Goal: Information Seeking & Learning: Stay updated

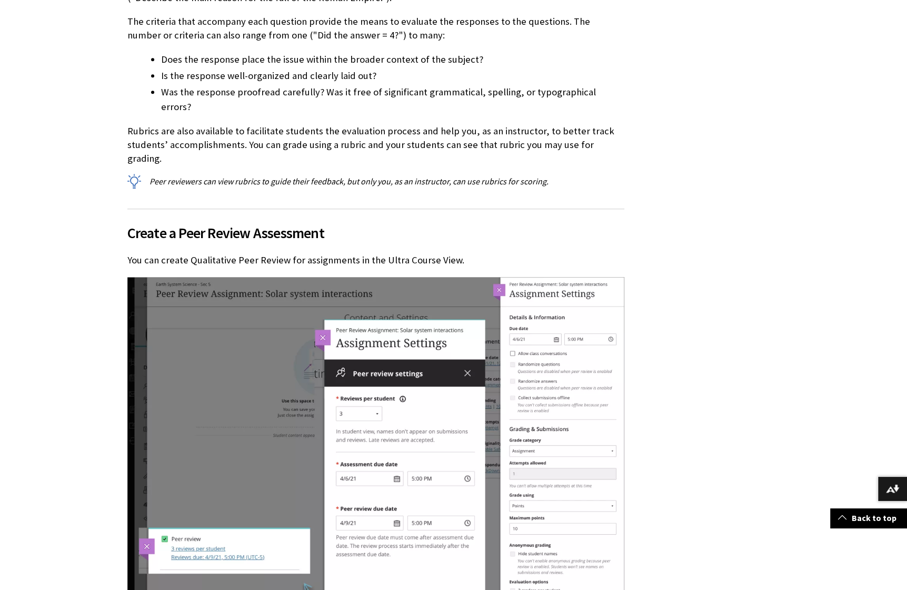
scroll to position [1741, 0]
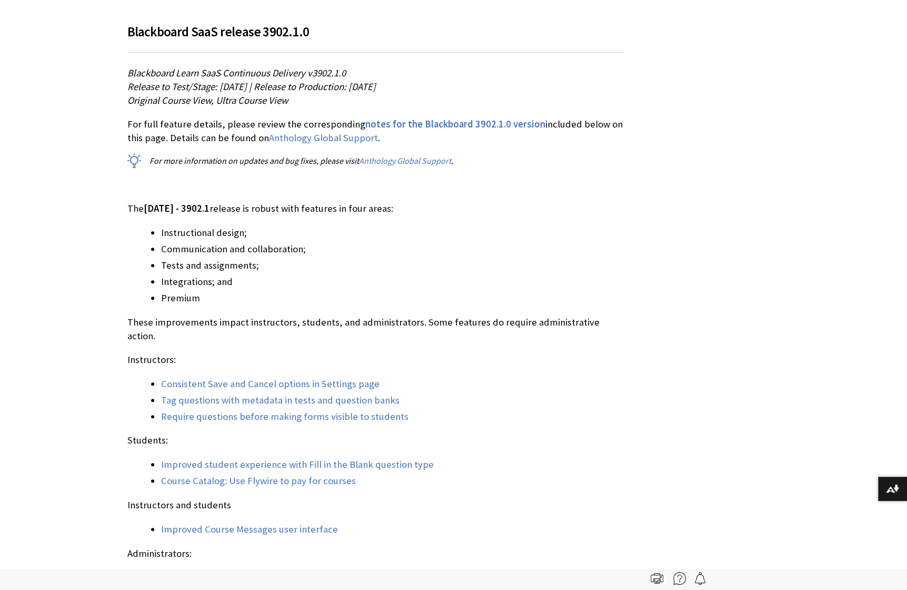
scroll to position [754, 0]
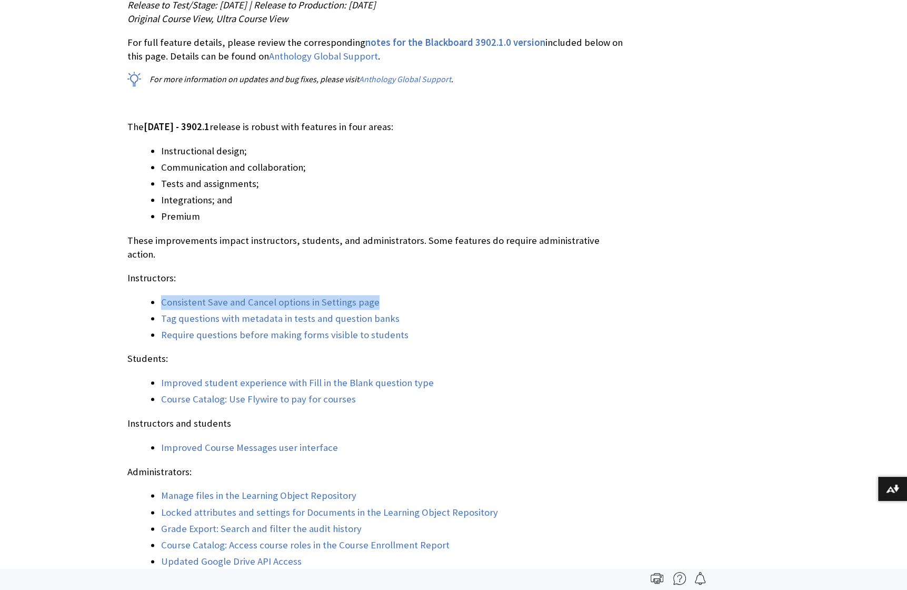
drag, startPoint x: 387, startPoint y: 290, endPoint x: 160, endPoint y: 290, distance: 226.9
click at [161, 295] on li "Consistent Save and Cancel options in Settings page" at bounding box center [392, 302] width 463 height 15
copy link "Consistent Save and Cancel options in Settings page"
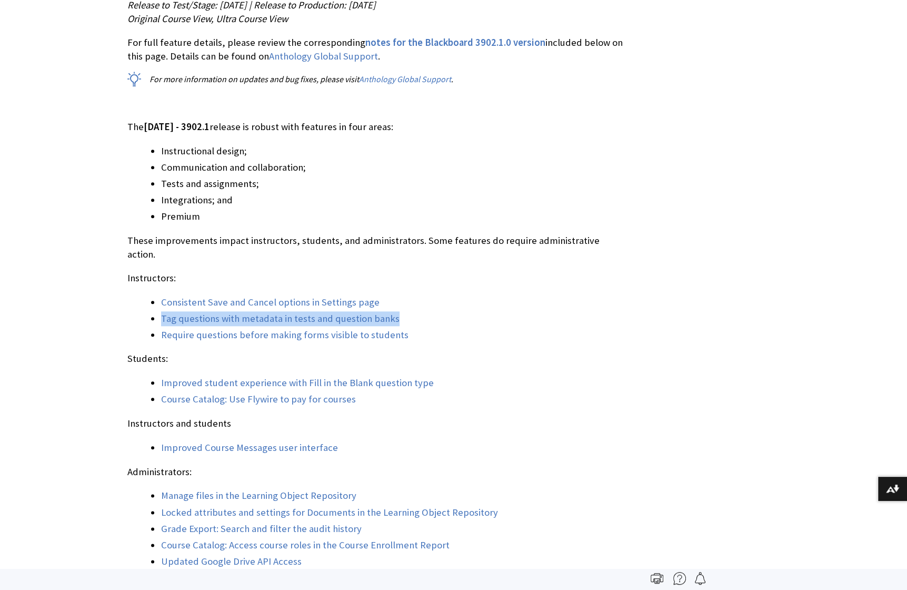
drag, startPoint x: 429, startPoint y: 306, endPoint x: 153, endPoint y: 306, distance: 275.3
click at [161, 311] on li "Tag questions with metadata in tests and question banks" at bounding box center [392, 318] width 463 height 15
copy link "Tag questions with metadata in tests and question banks"
click at [490, 375] on li "Improved student experience with Fill in the Blank question type" at bounding box center [392, 382] width 463 height 15
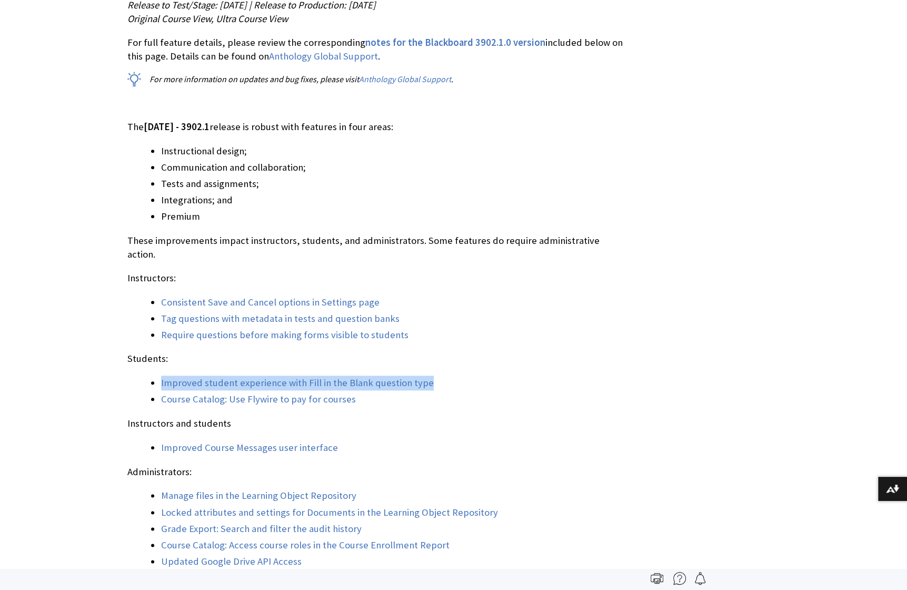
drag, startPoint x: 396, startPoint y: 366, endPoint x: 157, endPoint y: 372, distance: 238.6
click at [157, 375] on ul "Improved student experience with Fill in the Blank question type Course Catalog…" at bounding box center [375, 390] width 497 height 31
copy link "Improved student experience with Fill in the Blank question type"
click at [406, 396] on div "The [DATE] - 3902.1 release is robust with features in four areas: Instructiona…" at bounding box center [375, 344] width 497 height 449
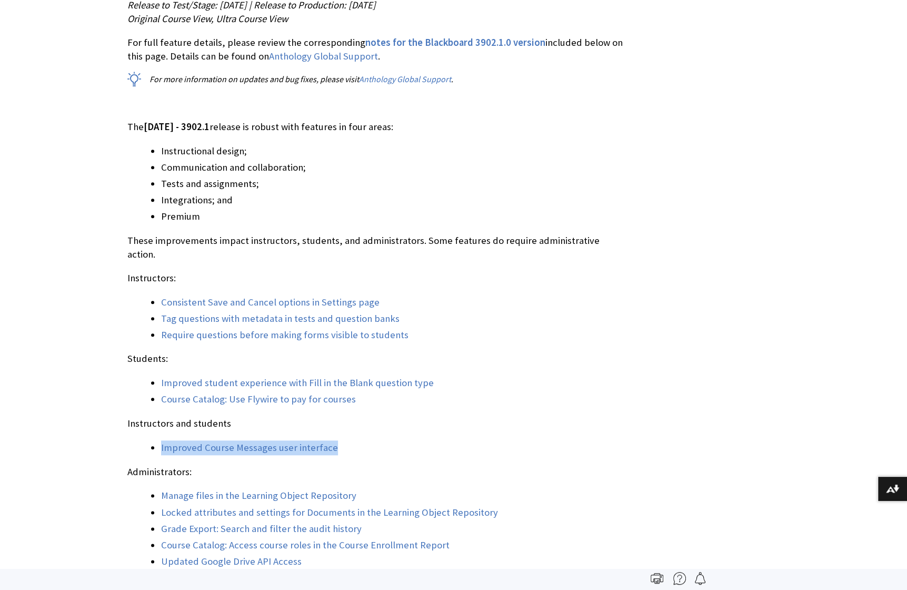
drag, startPoint x: 343, startPoint y: 431, endPoint x: 152, endPoint y: 434, distance: 190.6
click at [161, 440] on li "Improved Course Messages user interface" at bounding box center [392, 447] width 463 height 15
copy link "Improved Course Messages user interface"
click at [215, 441] on link "Improved Course Messages user interface" at bounding box center [249, 447] width 177 height 13
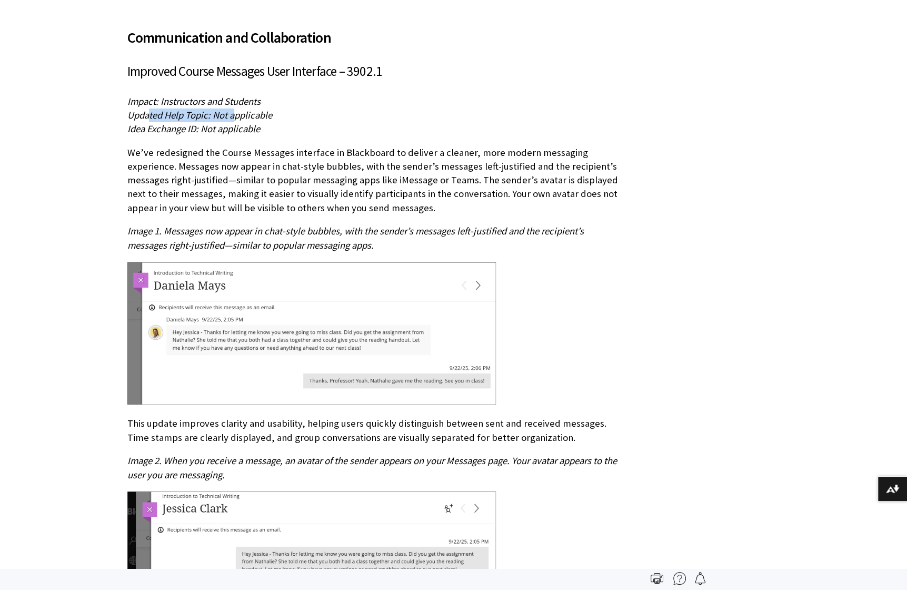
drag, startPoint x: 150, startPoint y: 102, endPoint x: 235, endPoint y: 103, distance: 85.3
click at [235, 109] on span "Updated Help Topic: Not applicable" at bounding box center [199, 115] width 145 height 12
drag, startPoint x: 222, startPoint y: 120, endPoint x: 233, endPoint y: 119, distance: 11.1
click at [233, 123] on span "Idea Exchange ID: Not applicable" at bounding box center [193, 129] width 133 height 12
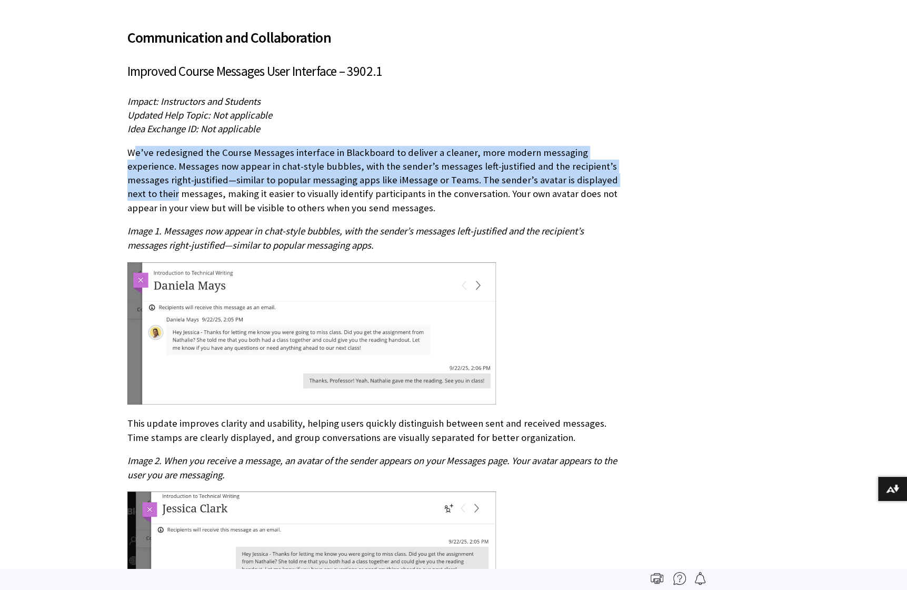
drag, startPoint x: 134, startPoint y: 140, endPoint x: 635, endPoint y: 168, distance: 501.5
click at [254, 146] on p "We’ve redesigned the Course Messages interface in Blackboard to deliver a clean…" at bounding box center [375, 180] width 497 height 69
click at [332, 146] on p "We’ve redesigned the Course Messages interface in Blackboard to deliver a clean…" at bounding box center [375, 180] width 497 height 69
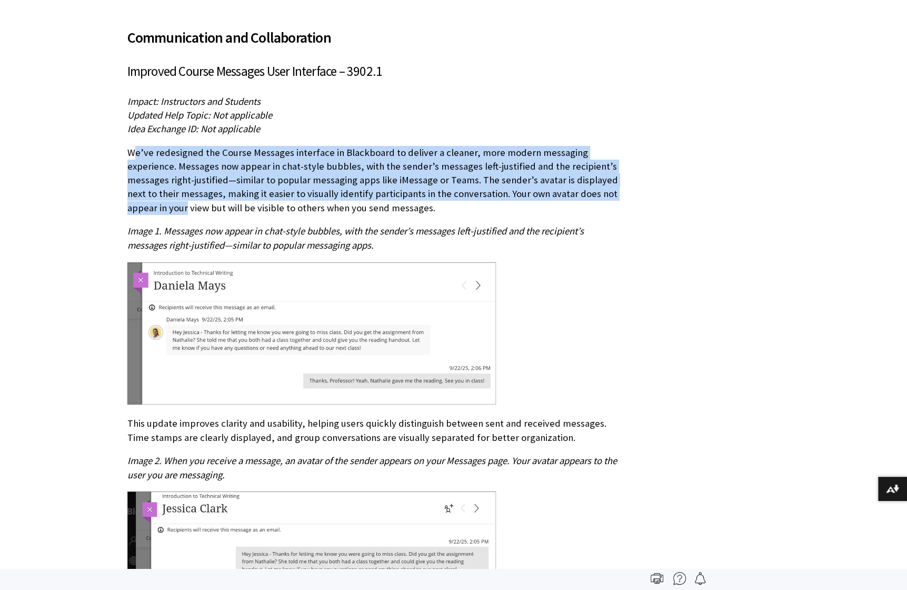
drag, startPoint x: 137, startPoint y: 139, endPoint x: 638, endPoint y: 175, distance: 502.5
click at [521, 165] on p "We’ve redesigned the Course Messages interface in Blackboard to deliver a clean…" at bounding box center [375, 180] width 497 height 69
drag, startPoint x: 127, startPoint y: 138, endPoint x: 135, endPoint y: 200, distance: 62.7
click at [135, 200] on p "We’ve redesigned the Course Messages interface in Blackboard to deliver a clean…" at bounding box center [375, 180] width 497 height 69
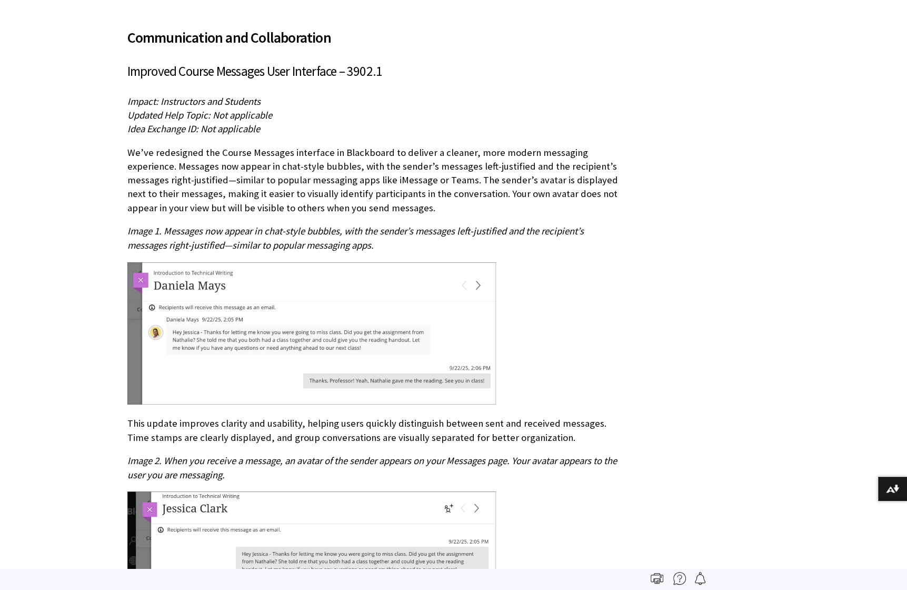
click at [248, 225] on span "Image 1. Messages now appear in chat-style bubbles, with the sender’s messages …" at bounding box center [355, 238] width 456 height 26
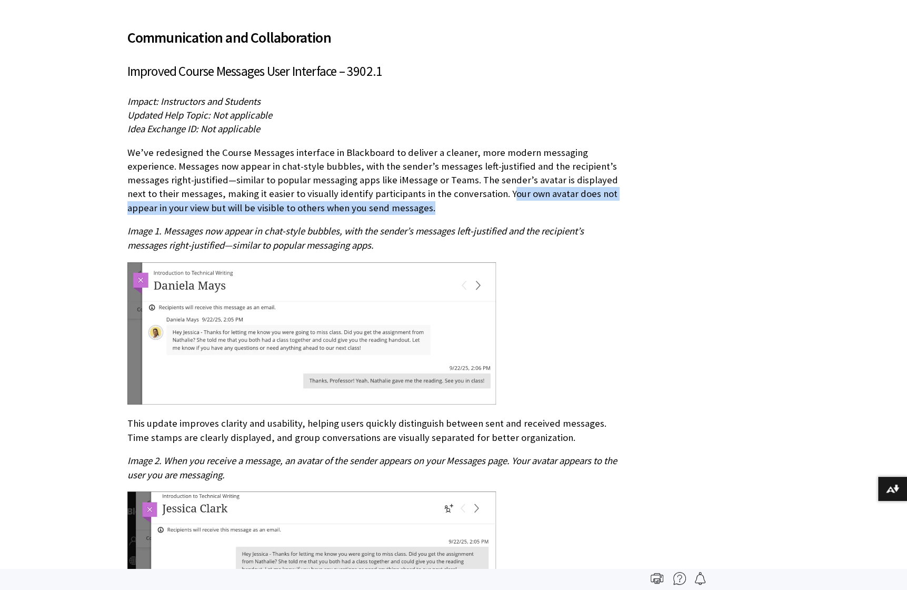
drag, startPoint x: 452, startPoint y: 177, endPoint x: 386, endPoint y: 194, distance: 68.1
click at [386, 194] on p "We’ve redesigned the Course Messages interface in Blackboard to deliver a clean…" at bounding box center [375, 180] width 497 height 69
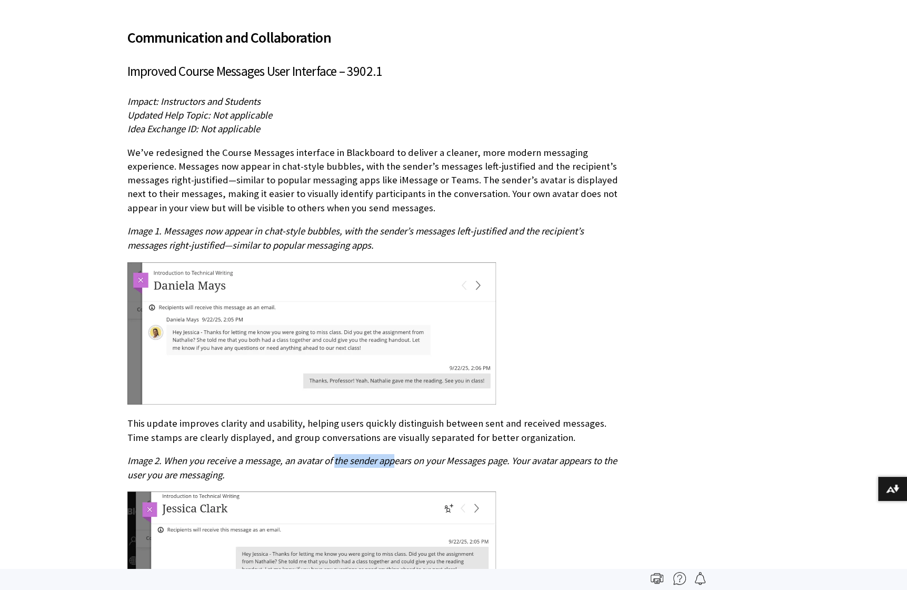
drag, startPoint x: 335, startPoint y: 448, endPoint x: 397, endPoint y: 446, distance: 62.7
click at [397, 454] on span "Image 2. When you receive a message, an avatar of the sender appears on your Me…" at bounding box center [372, 467] width 490 height 26
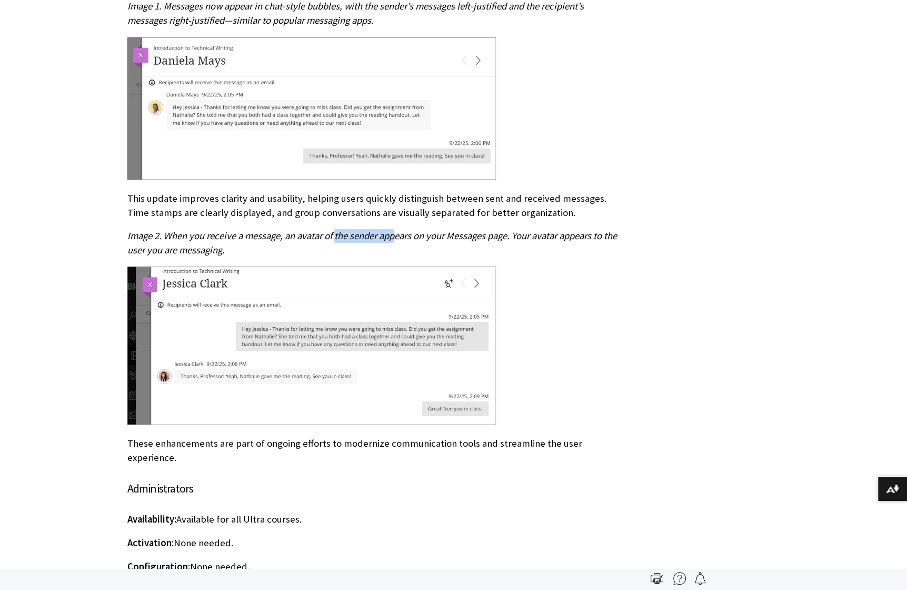
scroll to position [3319, 0]
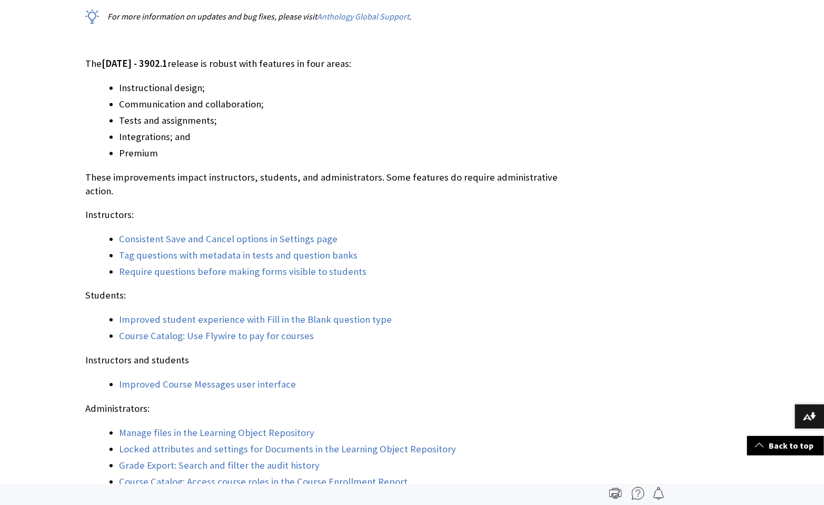
scroll to position [951, 0]
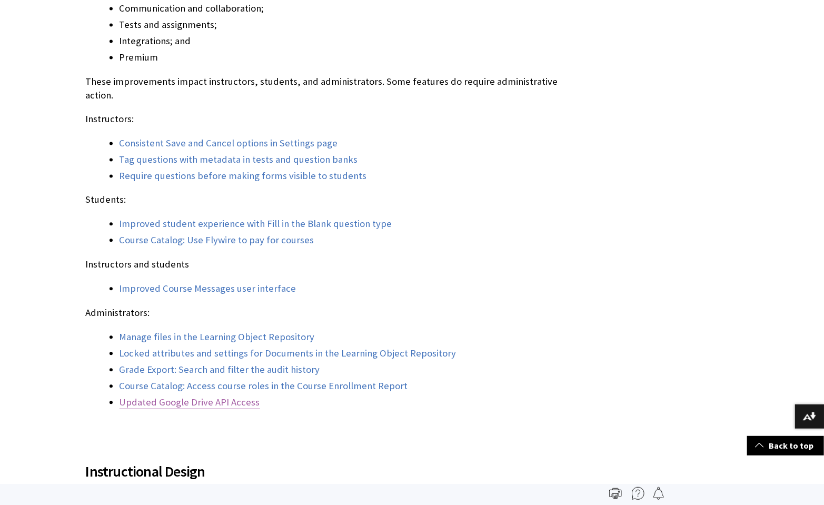
click at [199, 264] on link "Updated Google Drive API Access" at bounding box center [190, 402] width 141 height 13
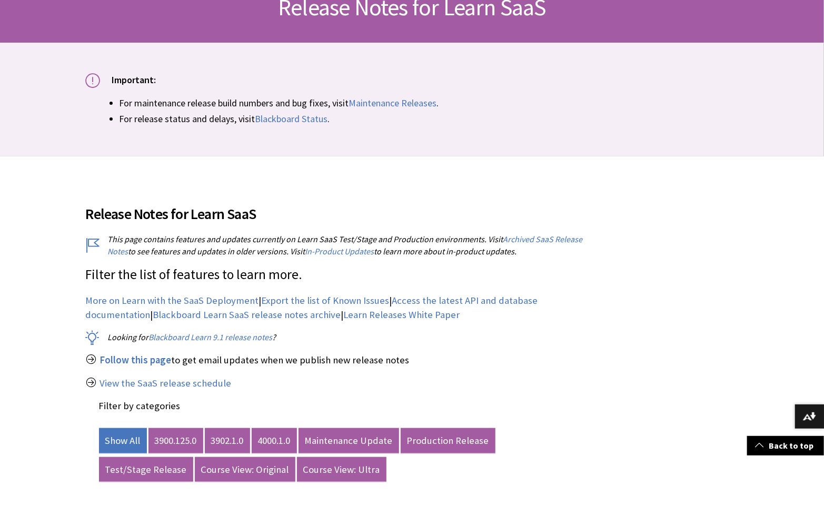
scroll to position [457, 0]
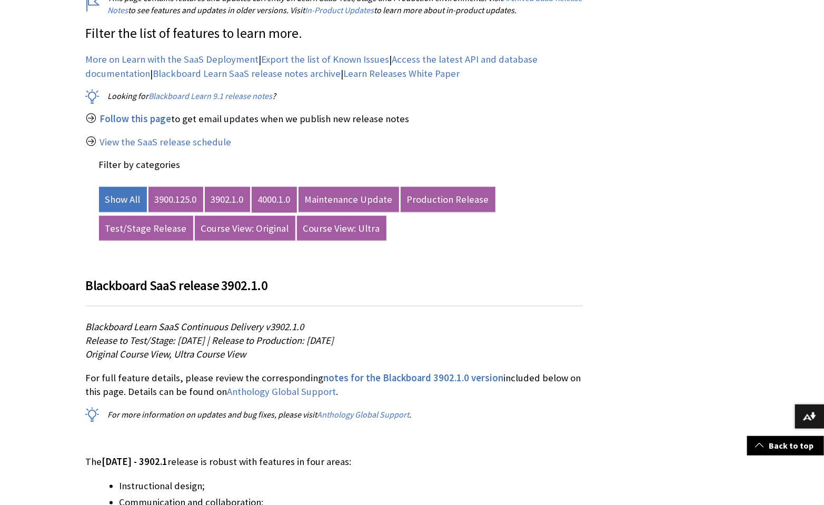
click at [280, 204] on link "4000.1.0" at bounding box center [274, 199] width 45 height 25
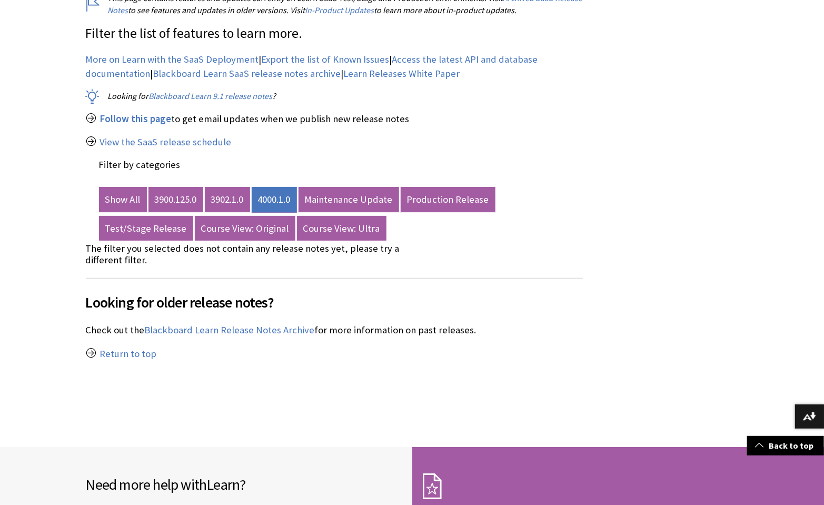
click at [279, 202] on link "4000.1.0" at bounding box center [274, 199] width 45 height 25
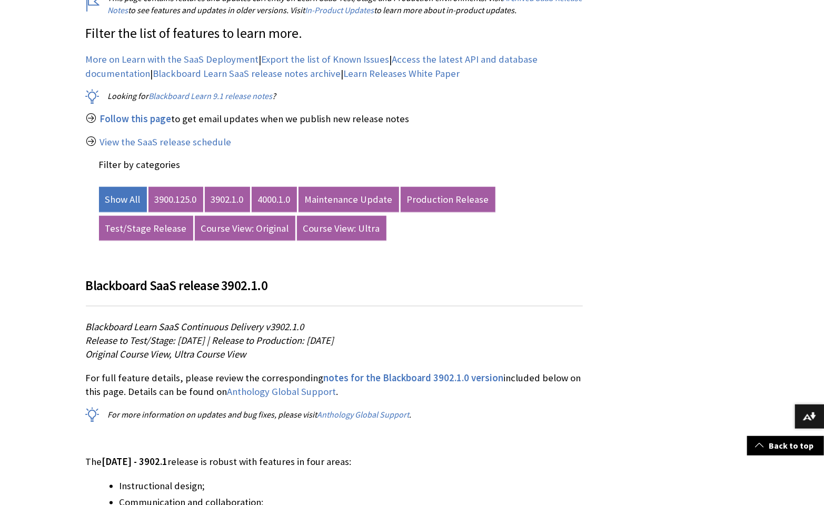
click at [279, 202] on link "4000.1.0" at bounding box center [274, 199] width 45 height 25
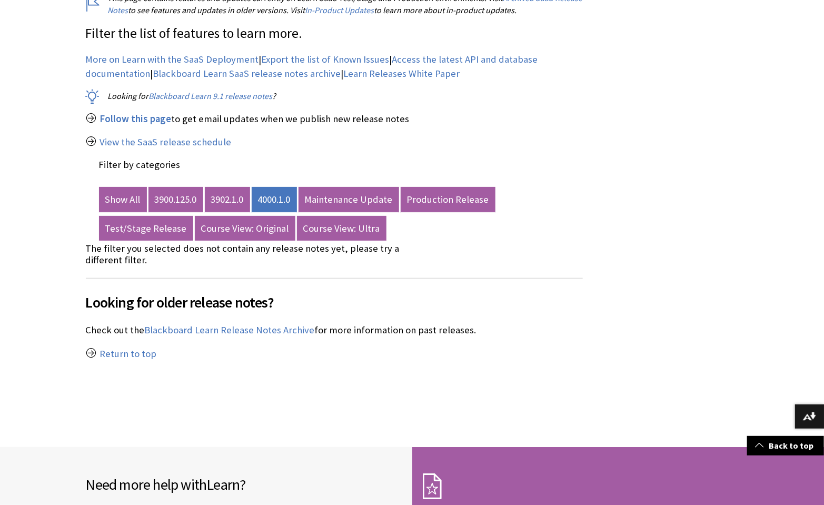
click at [279, 202] on link "4000.1.0" at bounding box center [274, 199] width 45 height 25
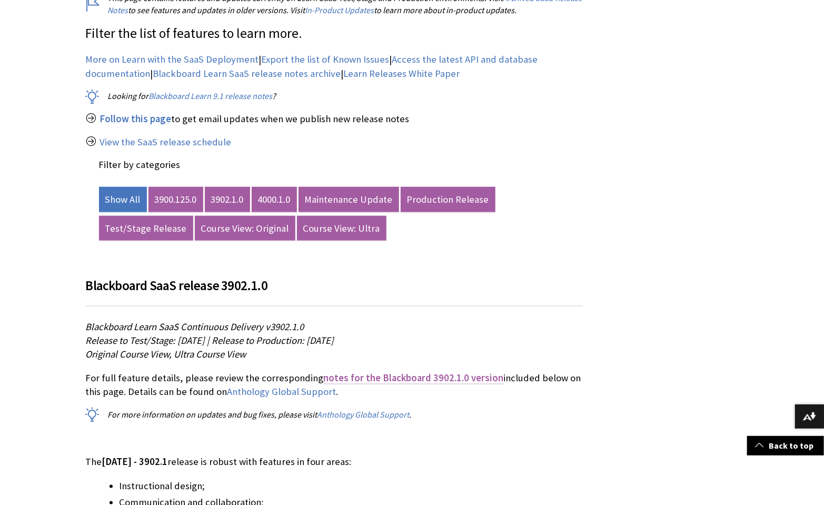
click at [357, 264] on span "notes for the Blackboard 3902.1.0 version" at bounding box center [414, 378] width 180 height 12
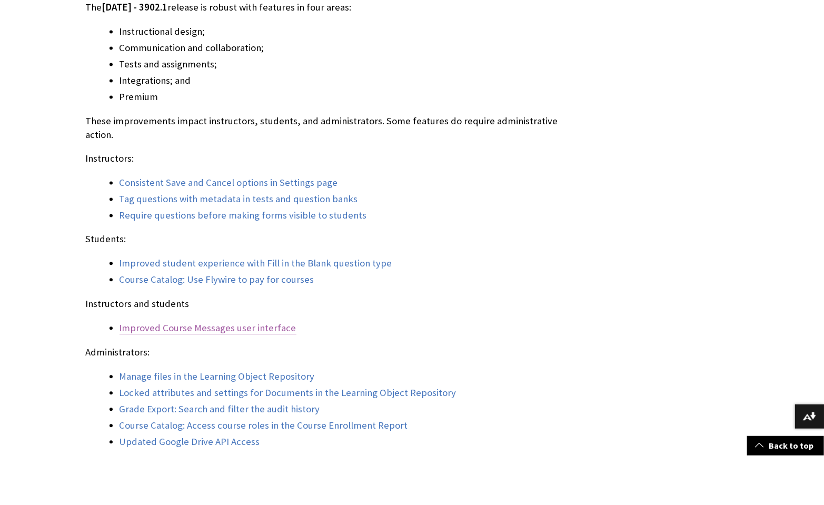
click at [184, 264] on link "Improved Course Messages user interface" at bounding box center [208, 328] width 177 height 13
